Goal: Task Accomplishment & Management: Manage account settings

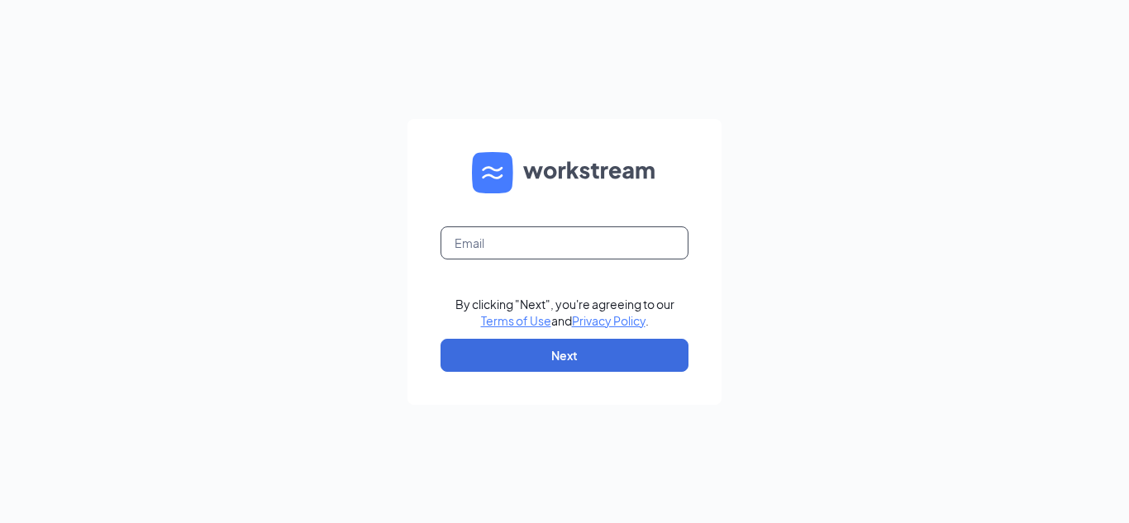
click at [509, 240] on input "text" at bounding box center [564, 242] width 248 height 33
type input "hiring@cfayorktown.com"
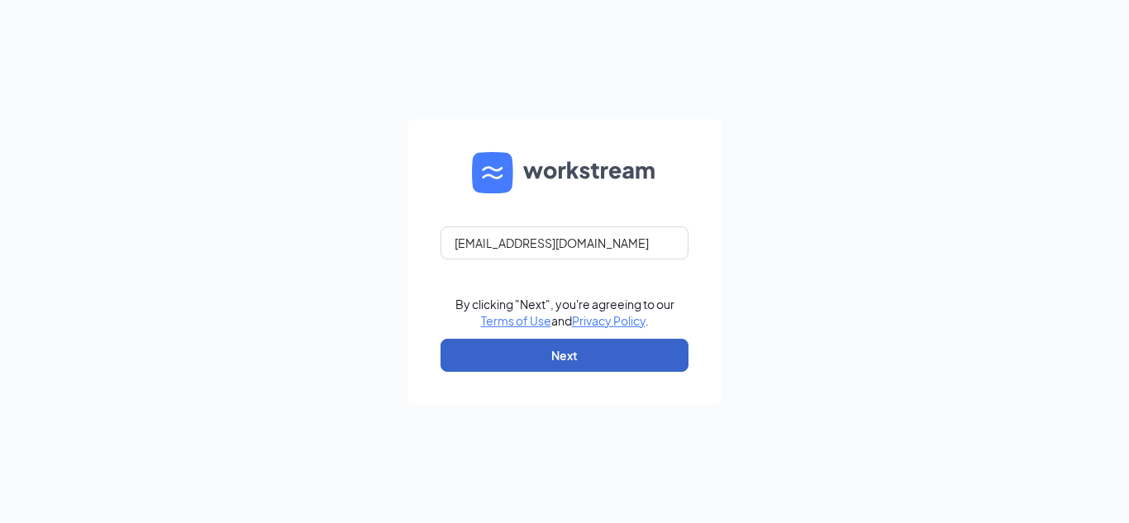
click at [578, 358] on button "Next" at bounding box center [564, 355] width 248 height 33
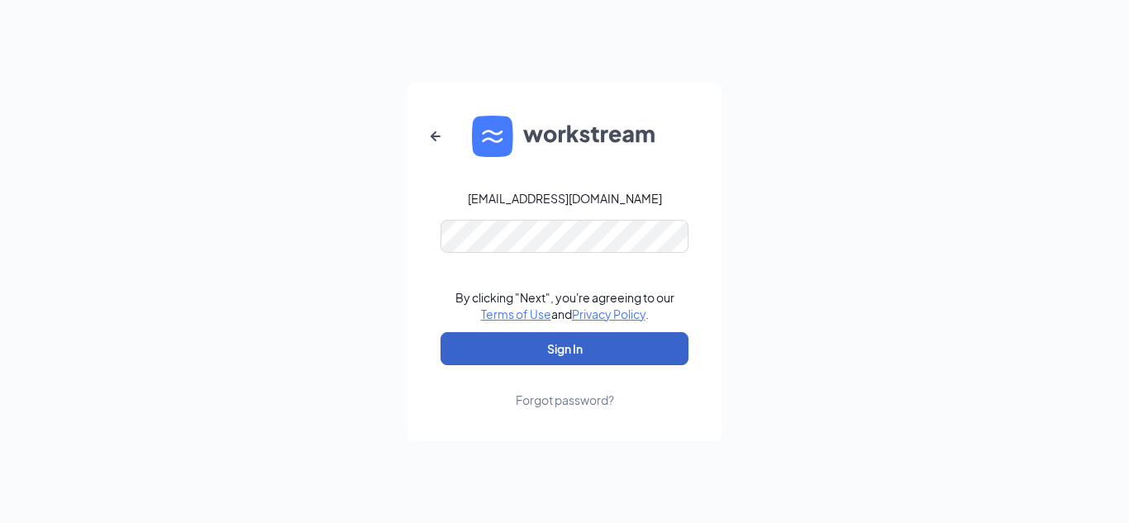
click at [583, 354] on button "Sign In" at bounding box center [564, 348] width 248 height 33
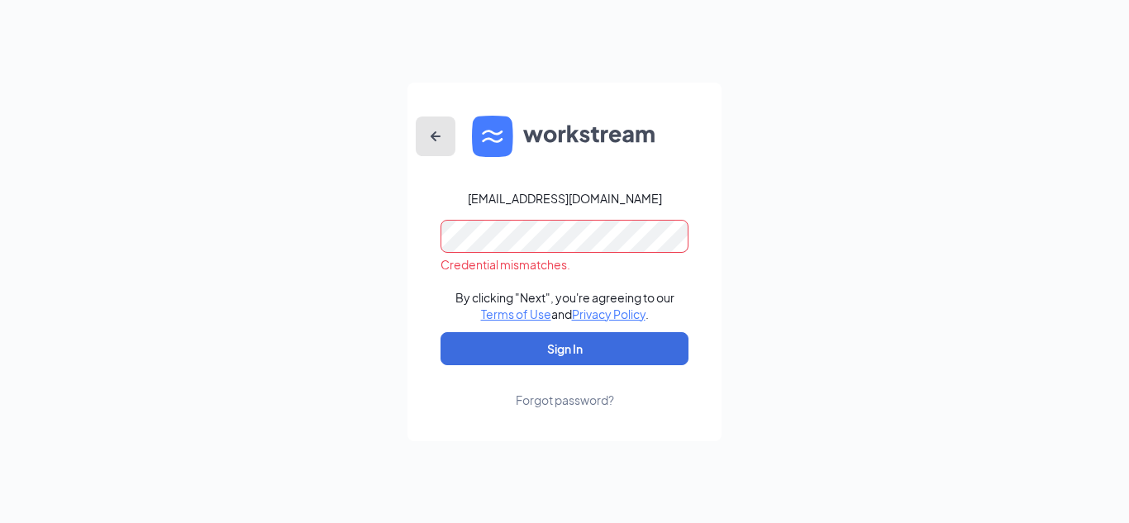
click at [433, 140] on icon "ArrowLeftNew" at bounding box center [436, 136] width 20 height 20
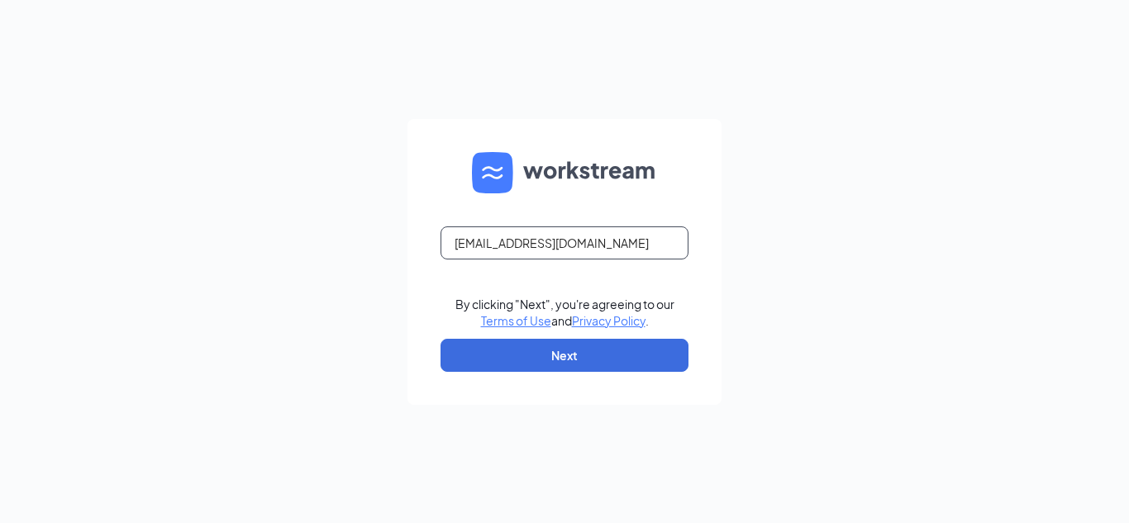
drag, startPoint x: 665, startPoint y: 245, endPoint x: 195, endPoint y: 216, distance: 471.1
click at [195, 216] on div "hiring@cfayorktown.com By clicking "Next", you're agreeing to our Terms of Use …" at bounding box center [564, 261] width 1129 height 523
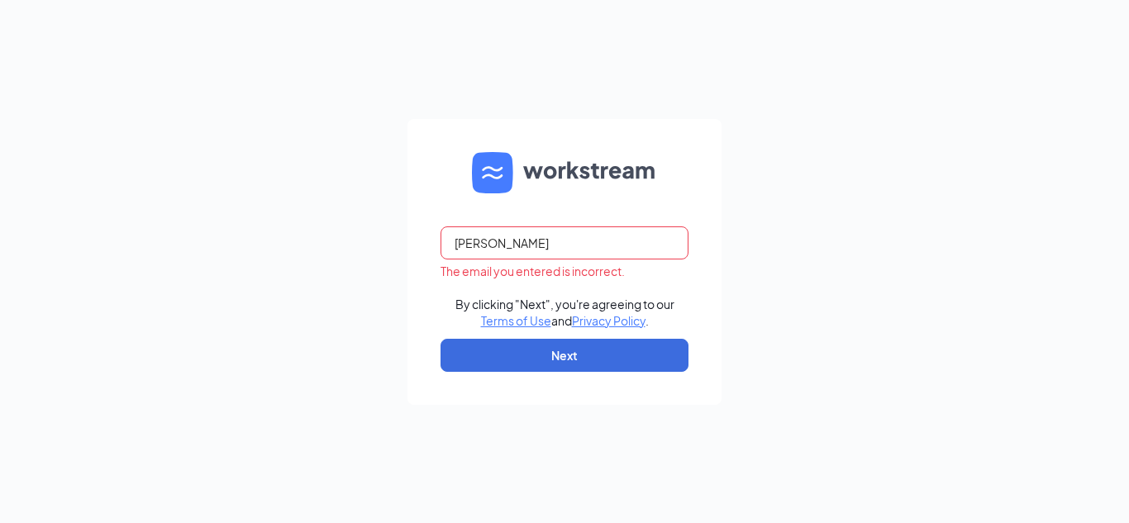
click at [569, 250] on input "alicia" at bounding box center [564, 242] width 248 height 33
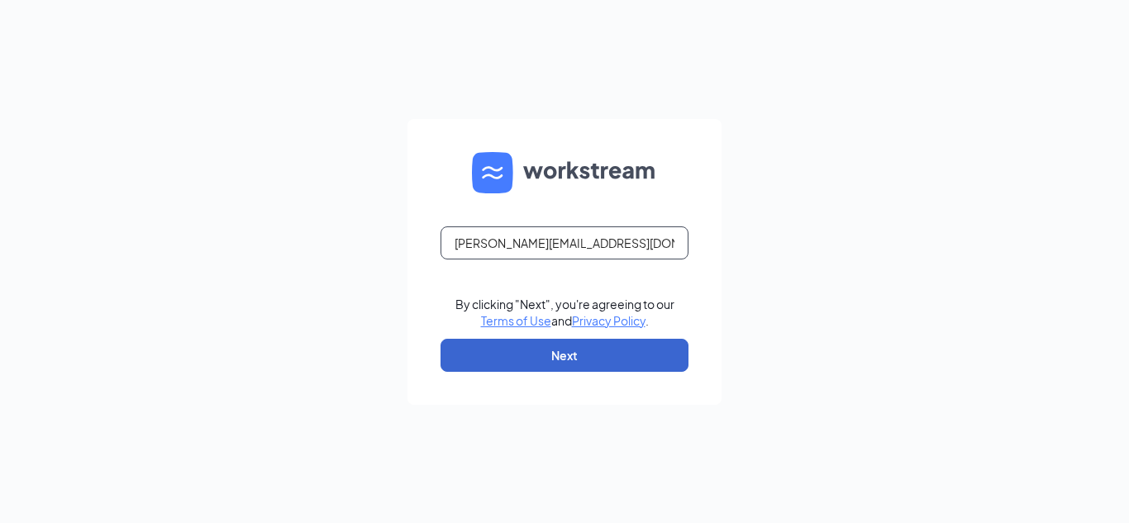
type input "alicia@victorycfa.com"
click at [581, 359] on button "Next" at bounding box center [564, 355] width 248 height 33
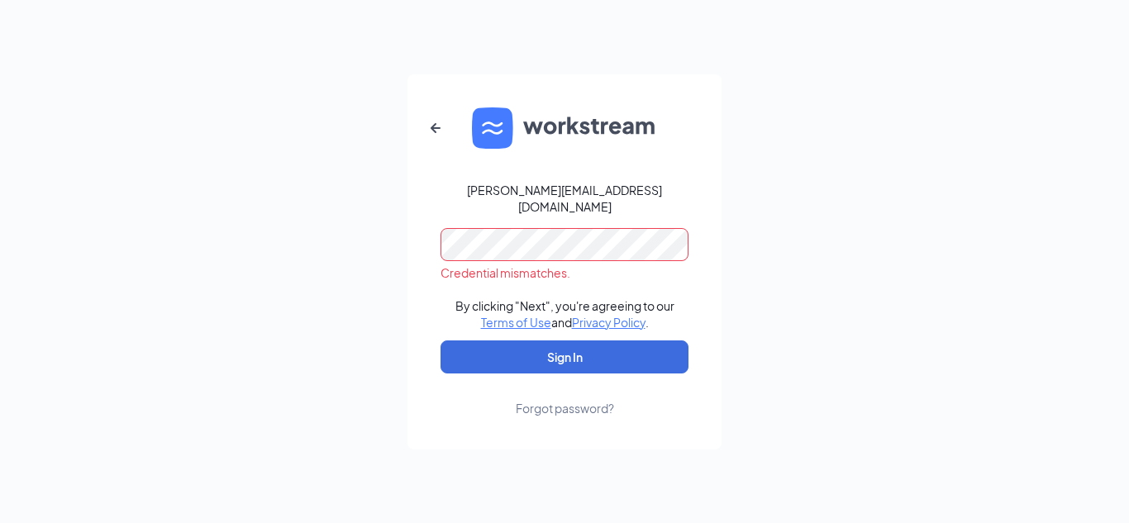
click at [259, 196] on div "alicia@victorycfa.com Credential mismatches. By clicking "Next", you're agreein…" at bounding box center [564, 261] width 1129 height 523
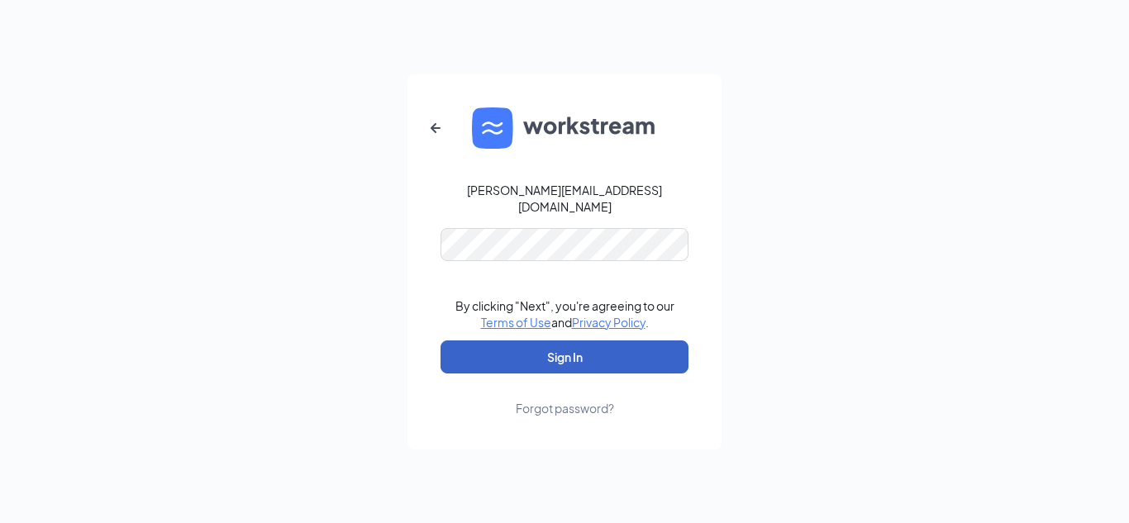
click at [492, 340] on button "Sign In" at bounding box center [564, 356] width 248 height 33
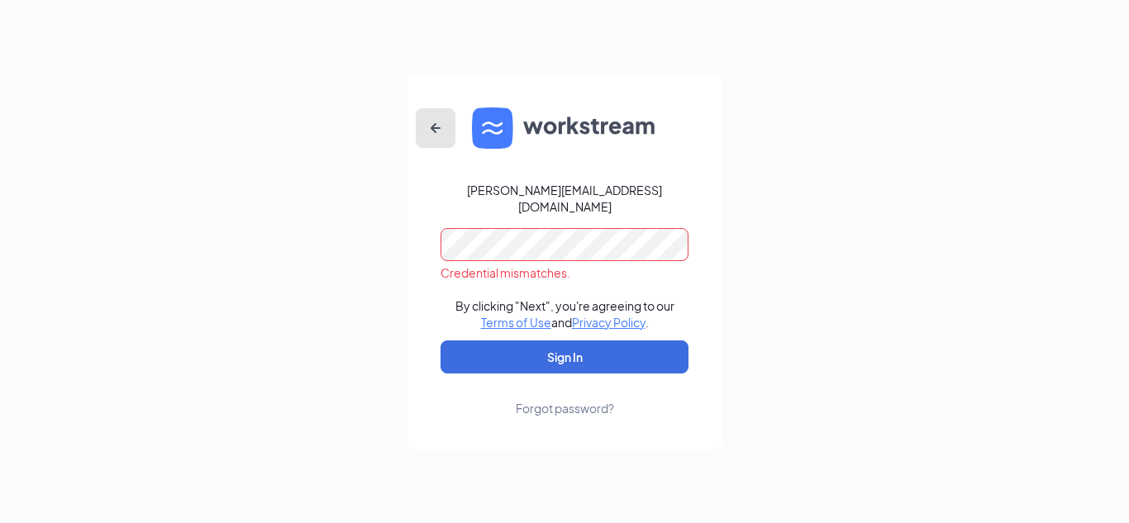
click at [426, 133] on icon "ArrowLeftNew" at bounding box center [436, 128] width 20 height 20
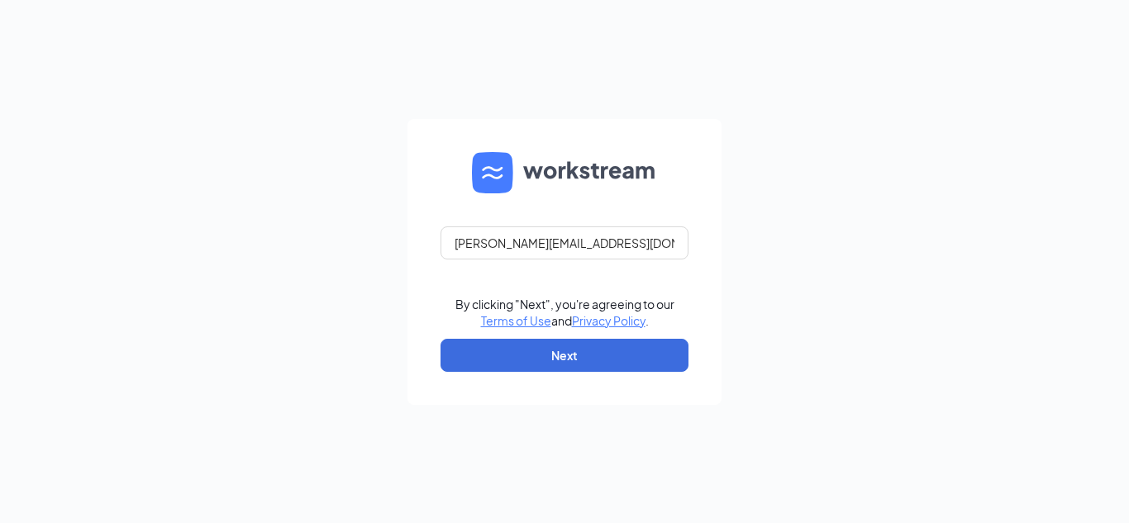
click at [347, 246] on div "alicia@victorycfa.com By clicking "Next", you're agreeing to our Terms of Use a…" at bounding box center [564, 261] width 1129 height 523
drag, startPoint x: 598, startPoint y: 238, endPoint x: 560, endPoint y: 232, distance: 38.4
click at [560, 232] on input "alicia@victorycfa.com" at bounding box center [564, 242] width 248 height 33
type input "a"
click at [463, 241] on input "Hiring@" at bounding box center [564, 242] width 248 height 33
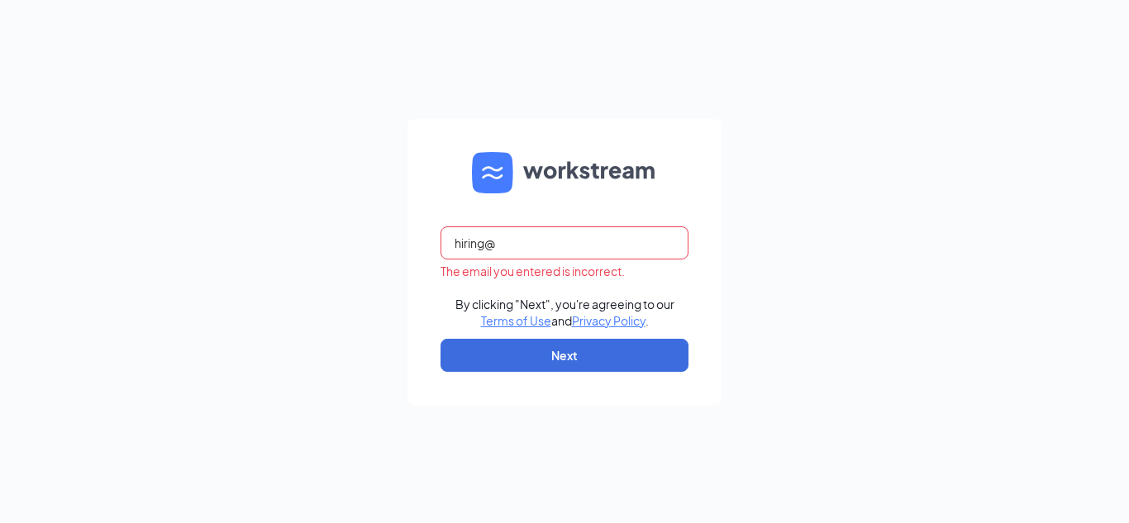
click at [573, 246] on input "hiring@" at bounding box center [564, 242] width 248 height 33
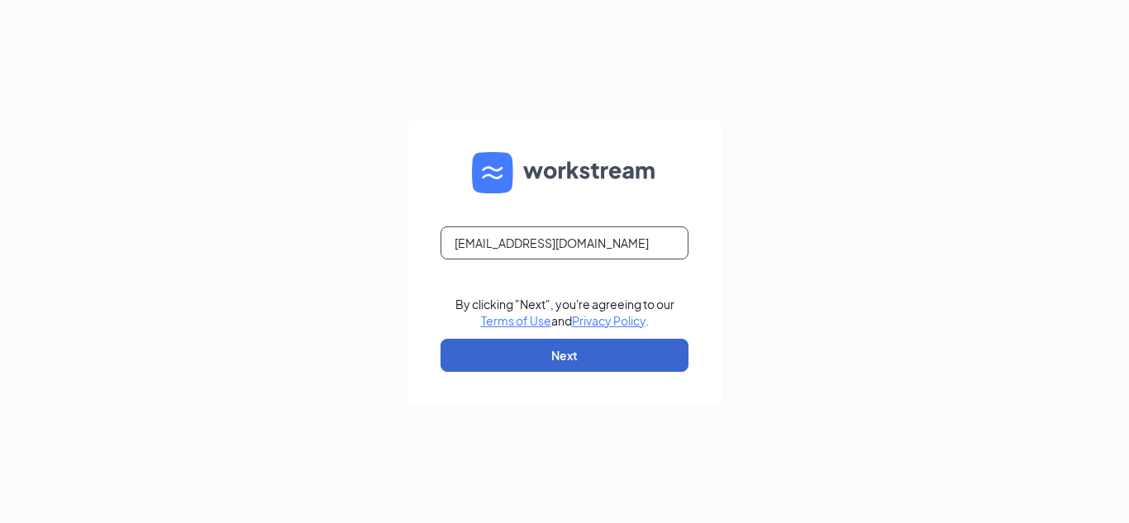
type input "hiring@cfayorktown.com"
click at [617, 365] on button "Next" at bounding box center [564, 355] width 248 height 33
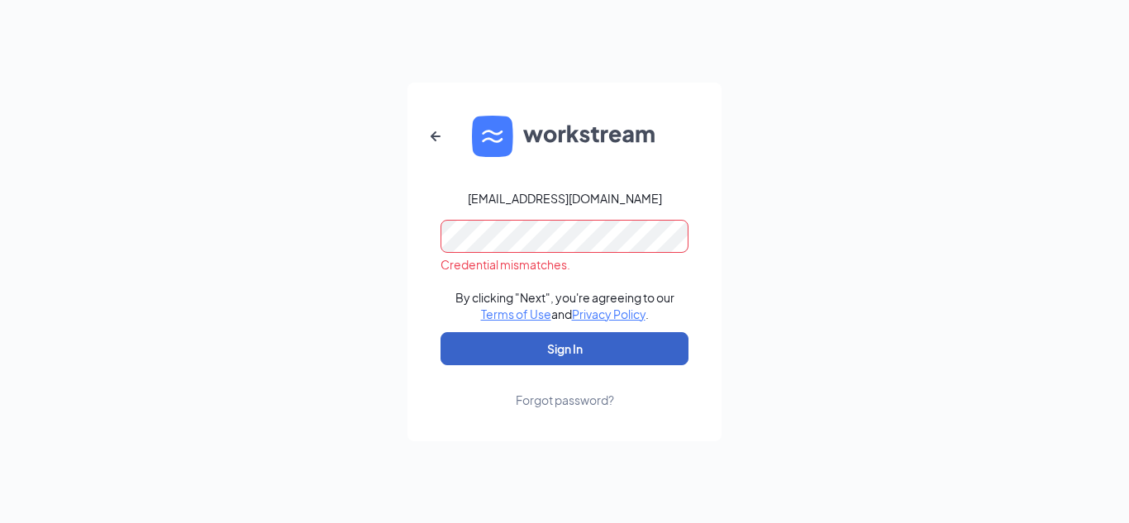
click at [573, 348] on button "Sign In" at bounding box center [564, 348] width 248 height 33
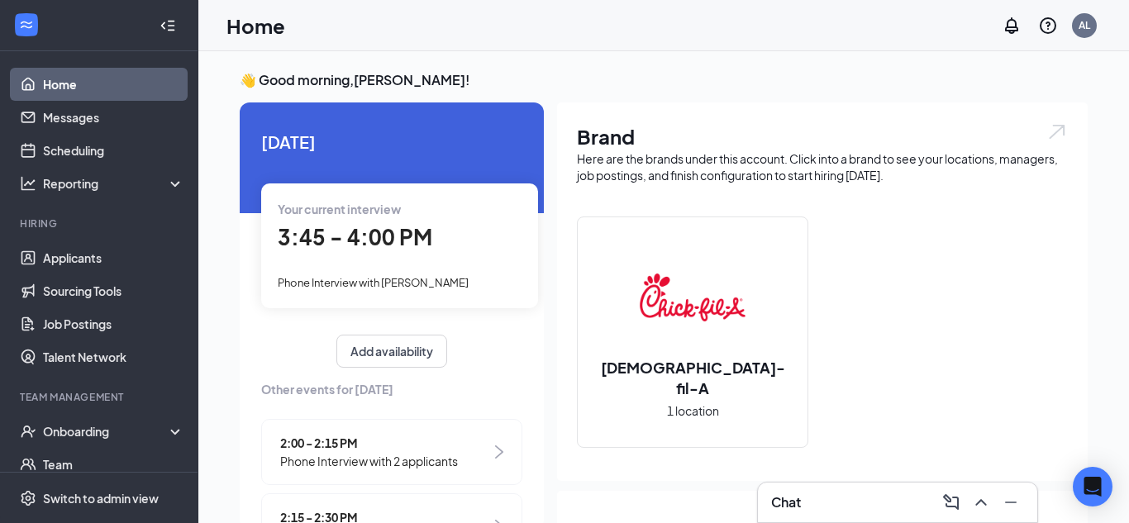
click at [338, 237] on span "3:45 - 4:00 PM" at bounding box center [355, 236] width 155 height 27
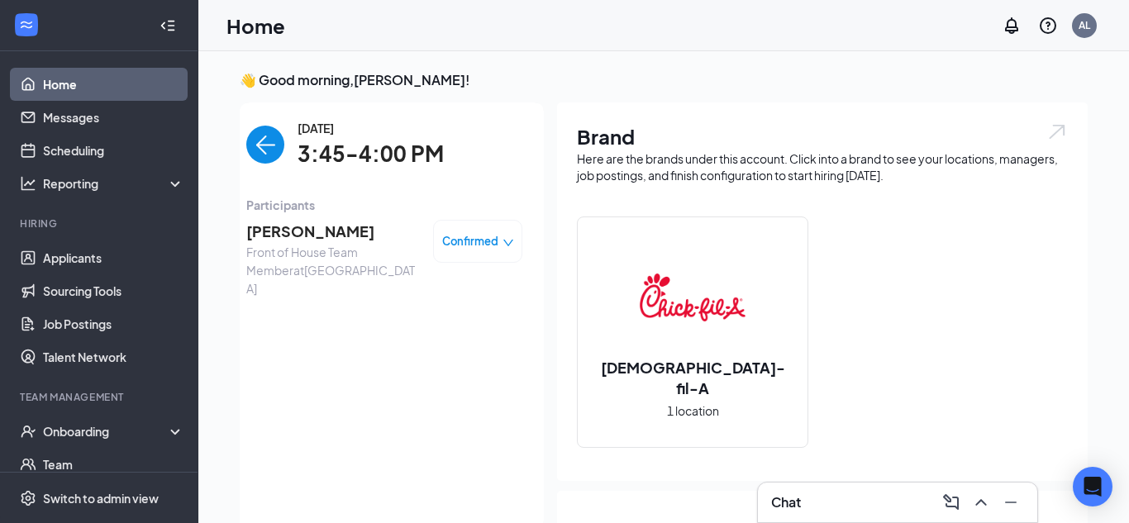
scroll to position [7, 0]
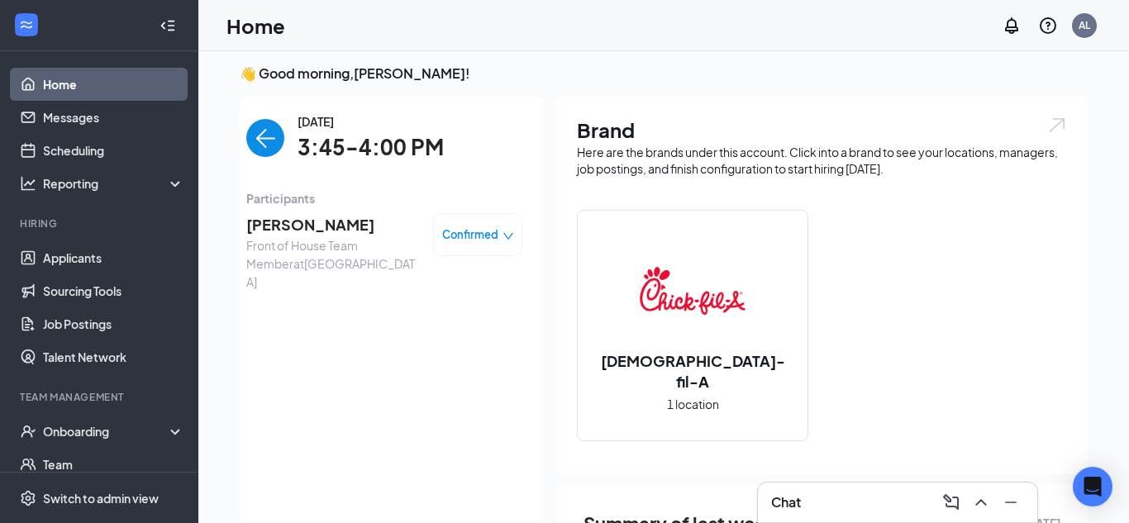
click at [328, 227] on span "[PERSON_NAME]" at bounding box center [333, 224] width 174 height 23
